Goal: Transaction & Acquisition: Book appointment/travel/reservation

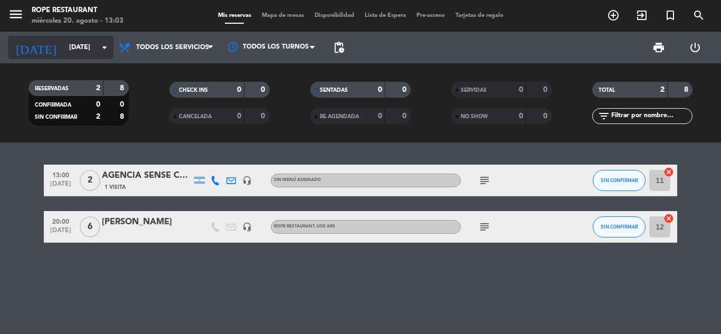
click at [79, 43] on input "[DATE]" at bounding box center [108, 48] width 89 height 18
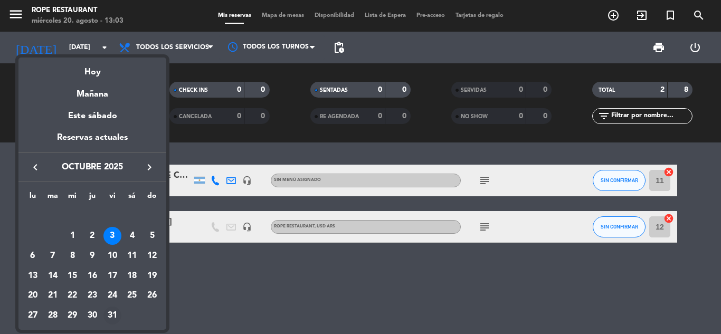
click at [111, 314] on div "31" at bounding box center [113, 316] width 18 height 18
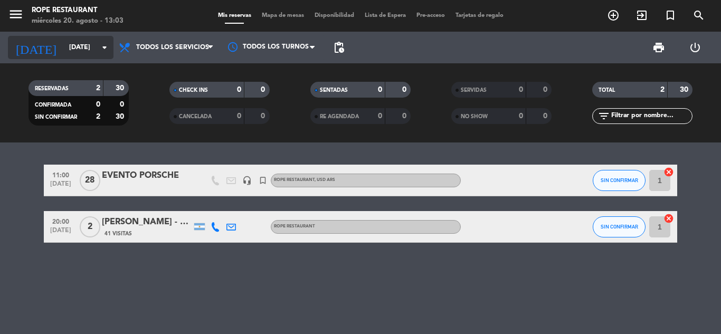
click at [84, 50] on input "[DATE]" at bounding box center [108, 48] width 89 height 18
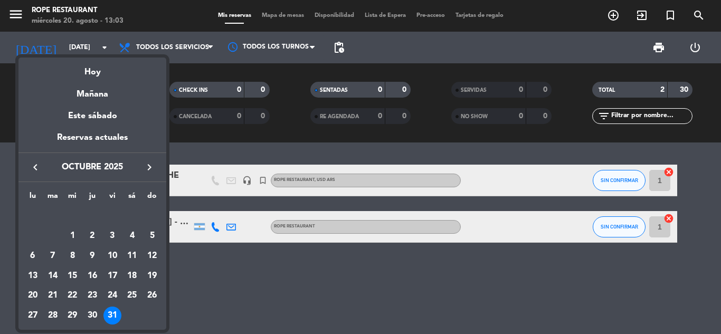
click at [35, 163] on icon "keyboard_arrow_left" at bounding box center [35, 167] width 13 height 13
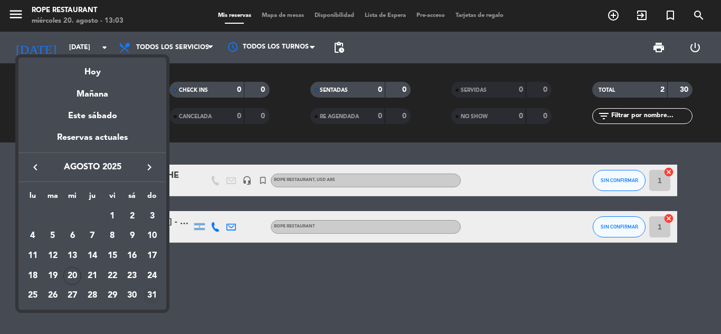
click at [149, 295] on div "31" at bounding box center [152, 296] width 18 height 18
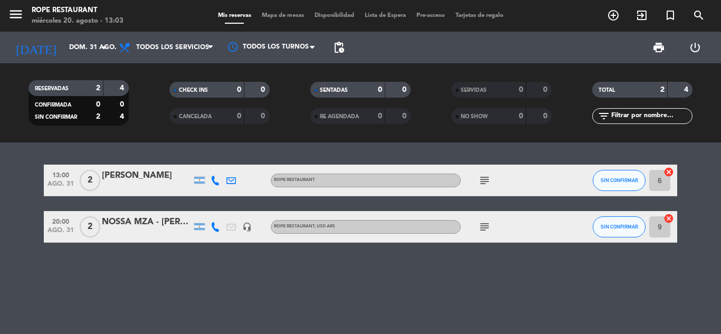
click at [137, 183] on div at bounding box center [147, 187] width 90 height 8
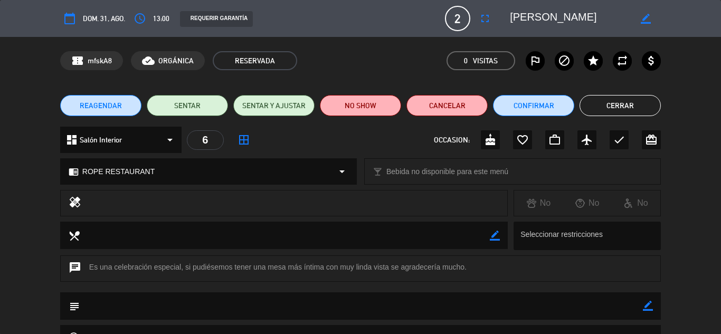
click at [612, 109] on button "Cerrar" at bounding box center [620, 105] width 81 height 21
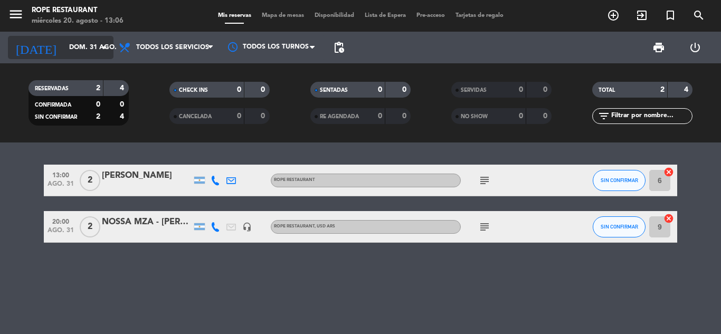
click at [83, 36] on div "[DATE] [DATE] arrow_drop_down" at bounding box center [61, 47] width 106 height 23
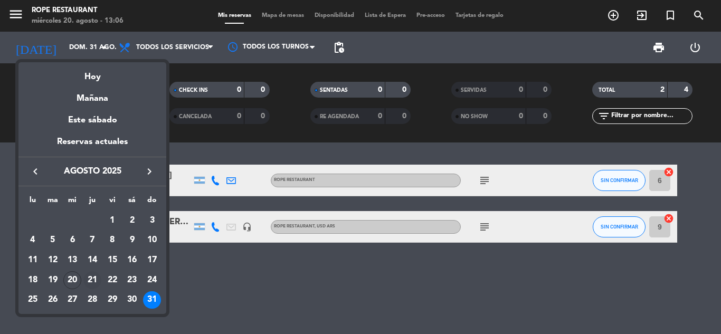
click at [92, 277] on div "21" at bounding box center [92, 280] width 18 height 18
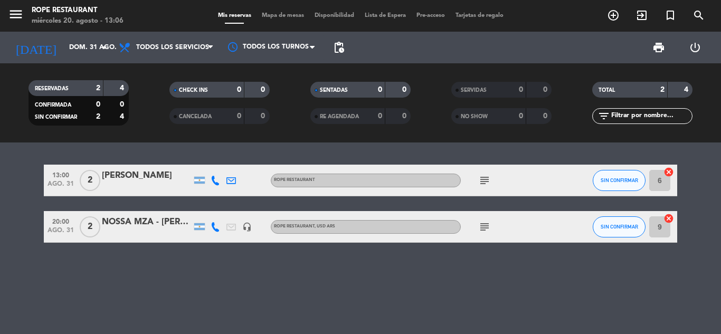
type input "jue. 21 ago."
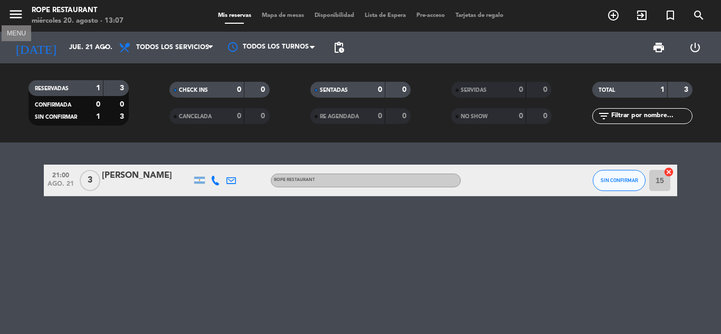
click at [13, 17] on icon "menu" at bounding box center [16, 14] width 16 height 16
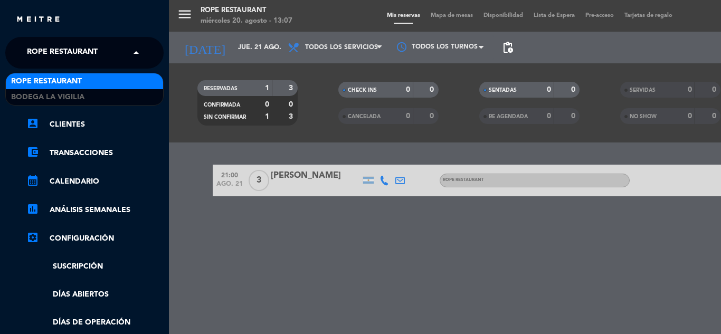
click at [127, 60] on input "text" at bounding box center [85, 53] width 129 height 23
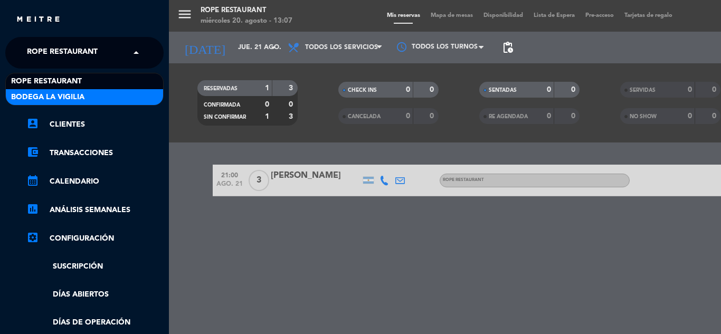
click at [112, 98] on div "Bodega La Vigilia" at bounding box center [84, 97] width 157 height 16
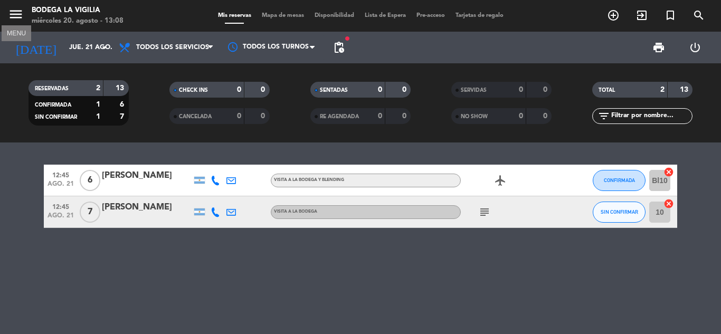
click at [11, 14] on icon "menu" at bounding box center [16, 14] width 16 height 16
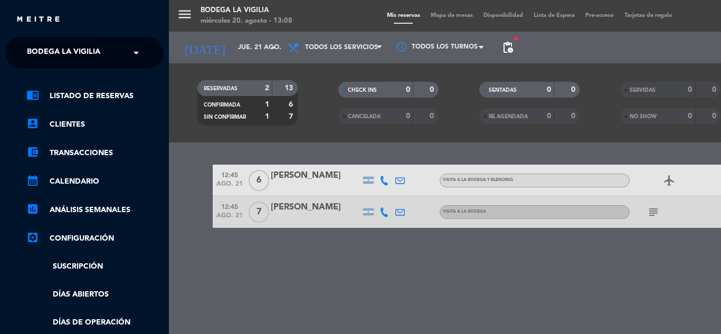
click at [125, 66] on ng-select "× Bodega La Vigilia ×" at bounding box center [84, 53] width 158 height 32
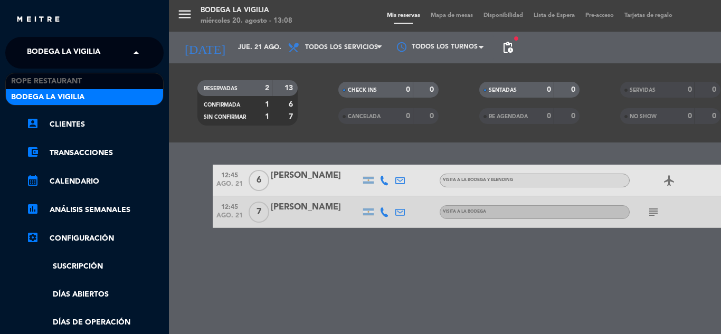
click at [119, 58] on input "text" at bounding box center [85, 53] width 129 height 23
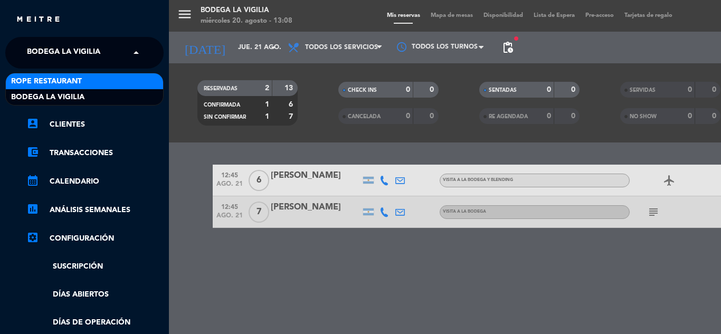
click at [93, 83] on div "Rope restaurant" at bounding box center [84, 81] width 157 height 16
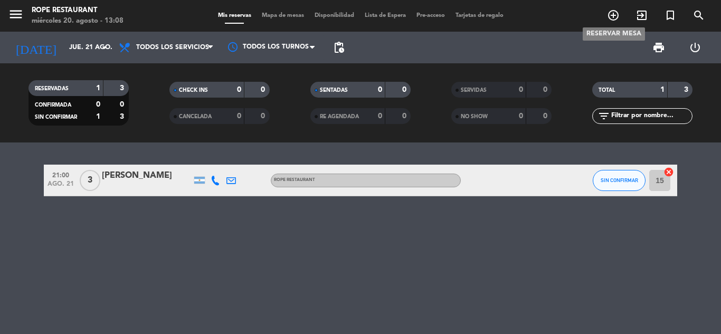
click at [610, 18] on icon "add_circle_outline" at bounding box center [613, 15] width 13 height 13
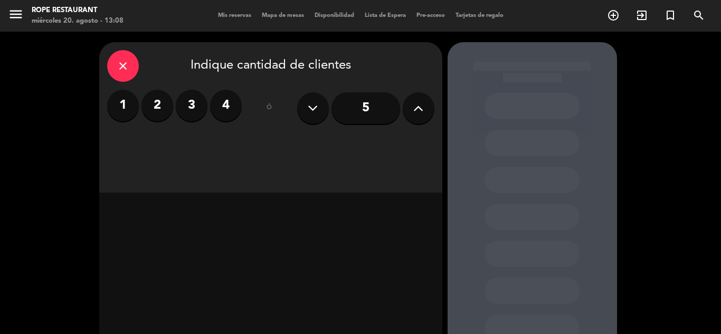
click at [412, 120] on button at bounding box center [419, 108] width 32 height 32
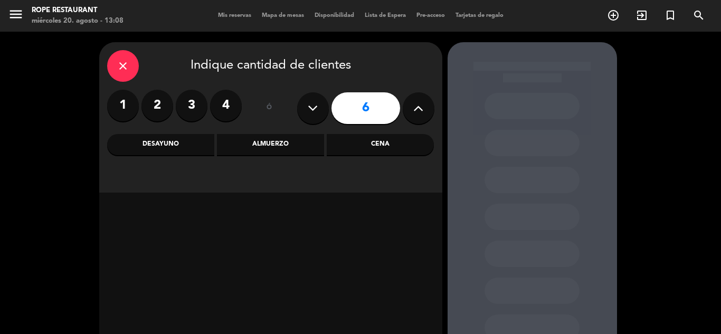
click at [412, 120] on button at bounding box center [419, 108] width 32 height 32
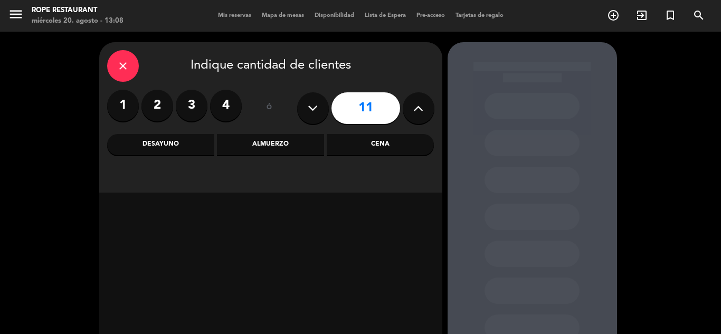
click at [412, 120] on button at bounding box center [419, 108] width 32 height 32
type input "13"
click at [278, 145] on div "Almuerzo" at bounding box center [270, 144] width 107 height 21
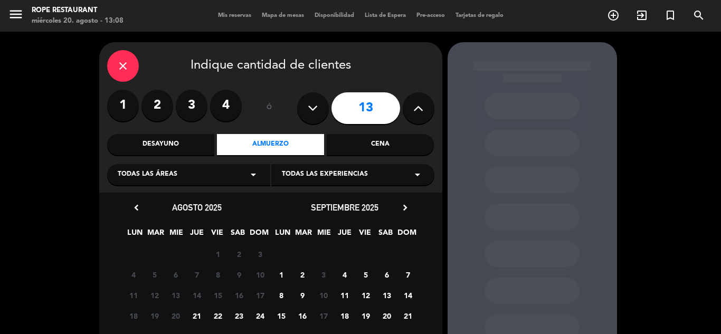
click at [194, 314] on span "21" at bounding box center [196, 315] width 17 height 17
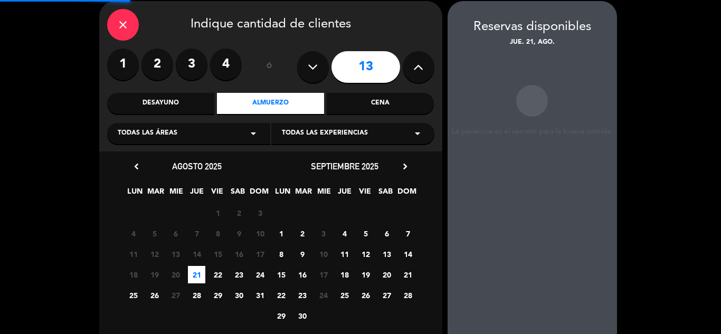
scroll to position [42, 0]
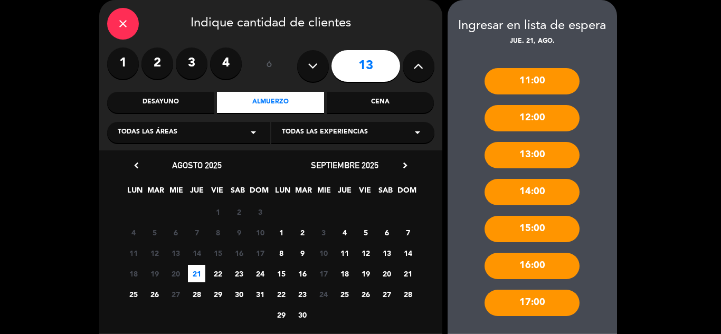
click at [525, 193] on div "14:00" at bounding box center [532, 192] width 95 height 26
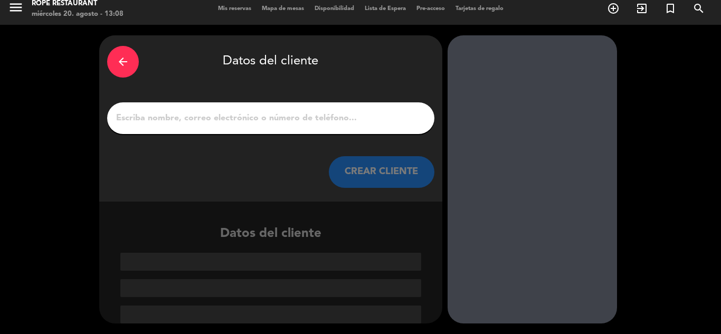
click at [286, 113] on input "1" at bounding box center [271, 118] width 312 height 15
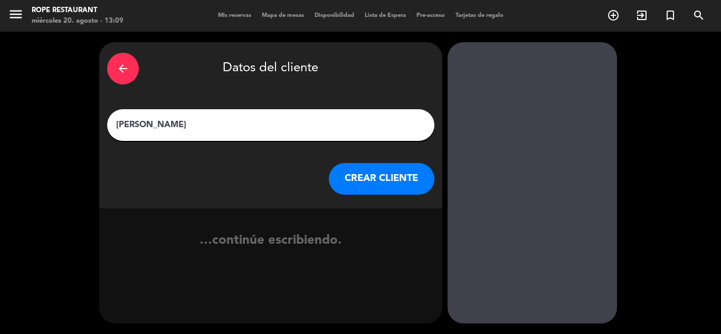
type input "[PERSON_NAME]"
click at [384, 179] on button "CREAR CLIENTE" at bounding box center [382, 179] width 106 height 32
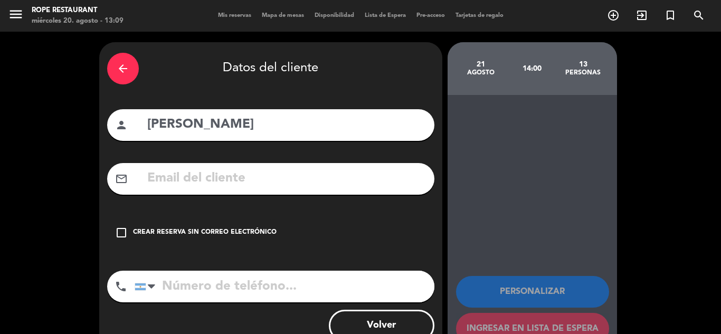
click at [123, 233] on icon "check_box_outline_blank" at bounding box center [121, 233] width 13 height 13
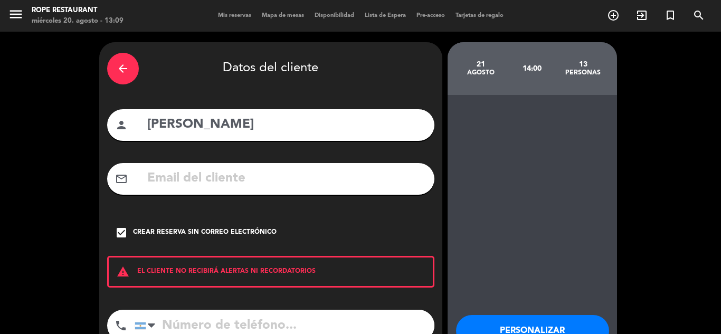
click at [181, 313] on input "tel" at bounding box center [285, 326] width 300 height 32
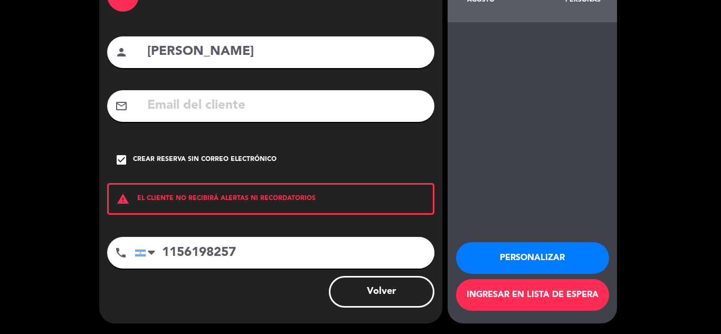
type input "1156198257"
click at [529, 256] on button "Personalizar" at bounding box center [532, 258] width 153 height 32
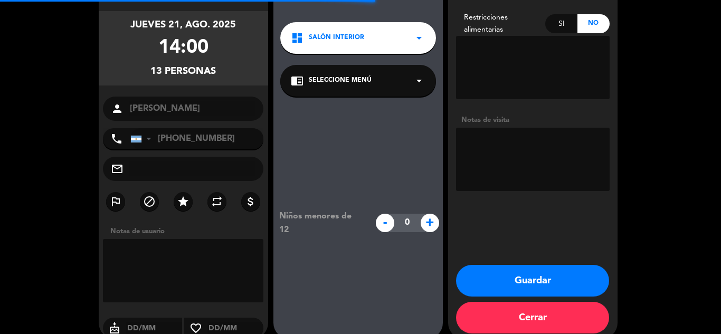
scroll to position [42, 0]
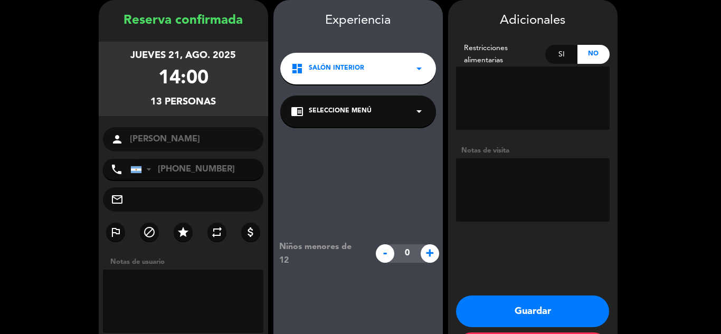
click at [536, 173] on textarea at bounding box center [533, 189] width 154 height 63
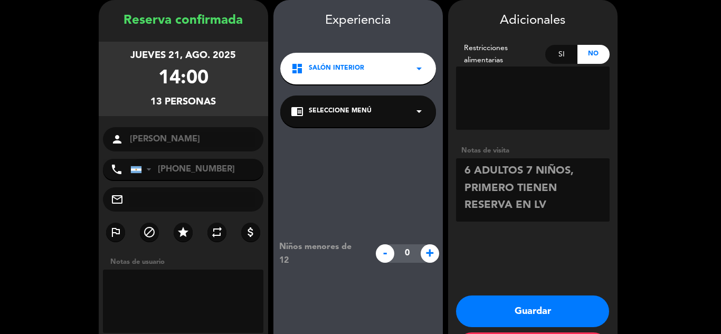
type textarea "6 ADULTOS 7 NIÑOS, PRIMERO TIENEN RESERVA EN LV"
click at [517, 313] on button "Guardar" at bounding box center [532, 312] width 153 height 32
